Goal: Obtain resource: Download file/media

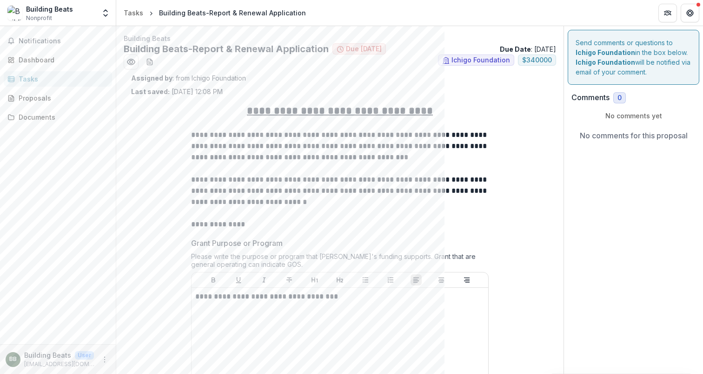
scroll to position [2301, 0]
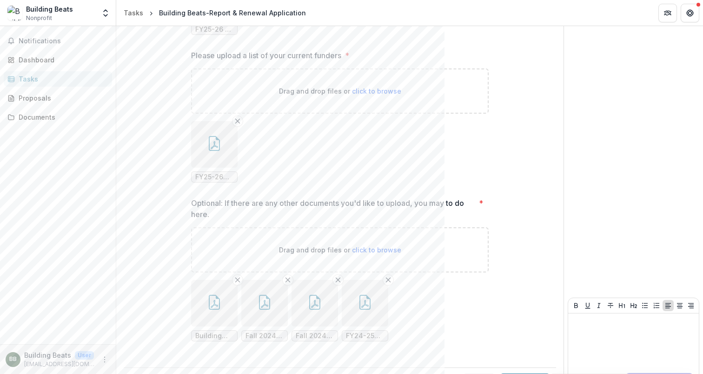
click at [210, 121] on button "button" at bounding box center [214, 144] width 47 height 47
click at [7, 373] on icon "Close" at bounding box center [3, 379] width 7 height 7
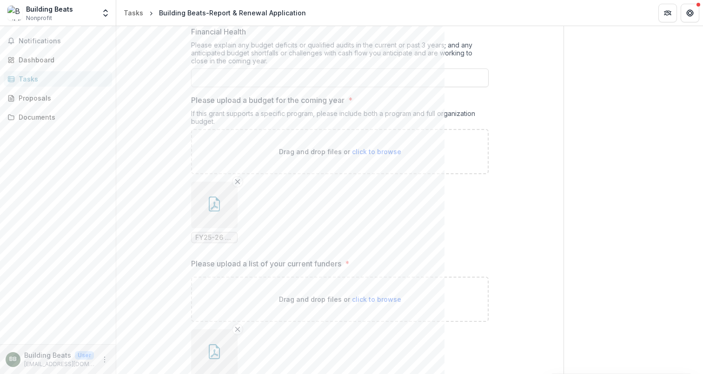
scroll to position [2085, 0]
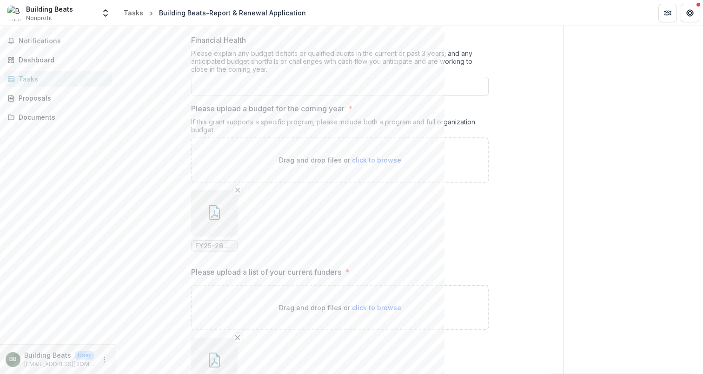
click at [218, 205] on icon "button" at bounding box center [214, 212] width 15 height 15
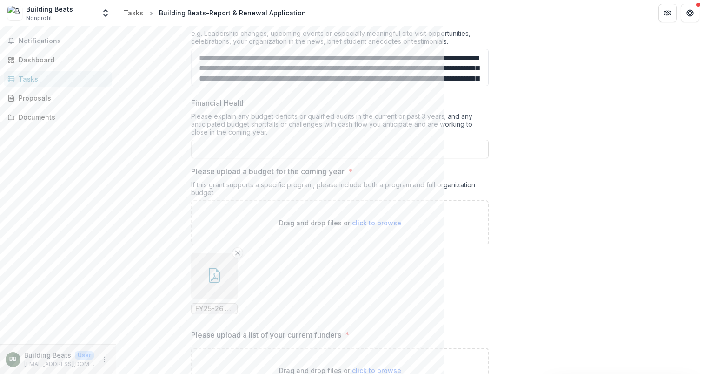
scroll to position [2020, 0]
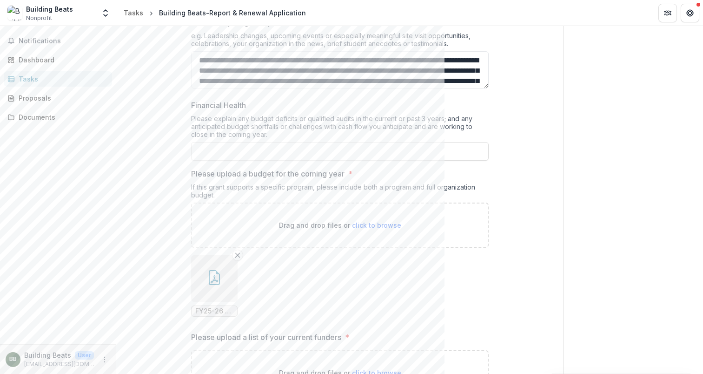
click at [212, 255] on button "button" at bounding box center [214, 278] width 47 height 47
click at [7, 373] on icon "Close" at bounding box center [3, 379] width 7 height 7
click at [237, 253] on line "Remove File" at bounding box center [238, 255] width 4 height 4
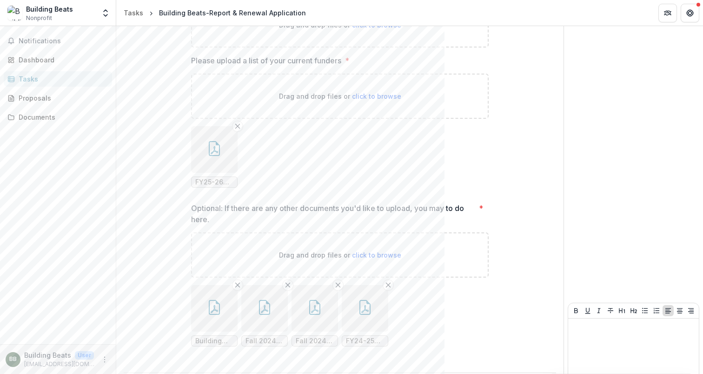
scroll to position [2224, 0]
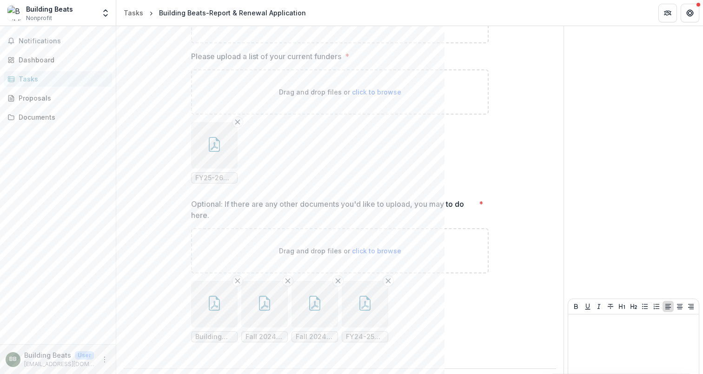
click at [213, 295] on icon "button" at bounding box center [214, 302] width 15 height 15
click at [264, 295] on icon "button" at bounding box center [264, 302] width 15 height 15
click at [305, 286] on button "button" at bounding box center [315, 303] width 47 height 47
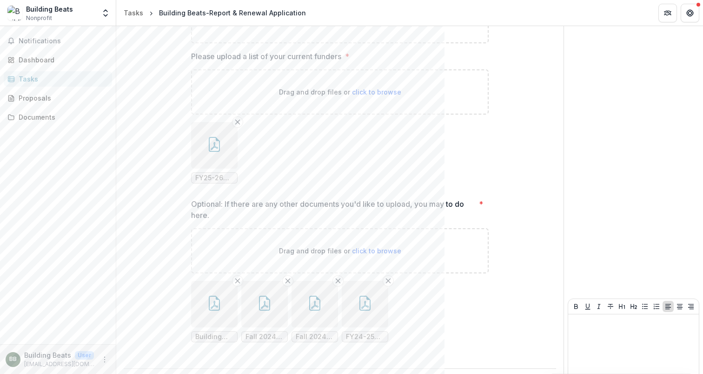
click at [366, 295] on icon "button" at bounding box center [365, 302] width 15 height 15
click at [7, 373] on button "Close" at bounding box center [3, 379] width 7 height 11
